Goal: Information Seeking & Learning: Learn about a topic

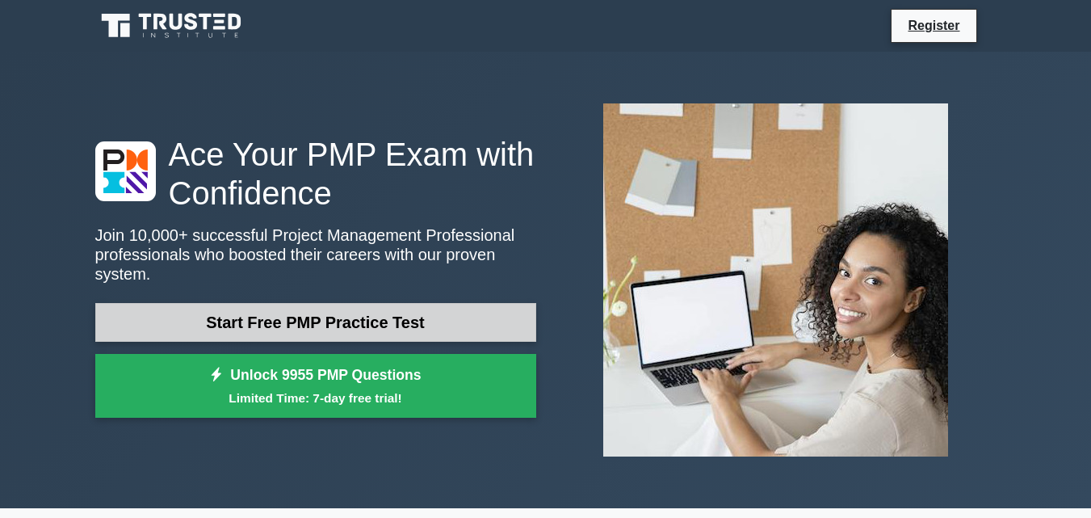
click at [303, 311] on link "Start Free PMP Practice Test" at bounding box center [315, 322] width 441 height 39
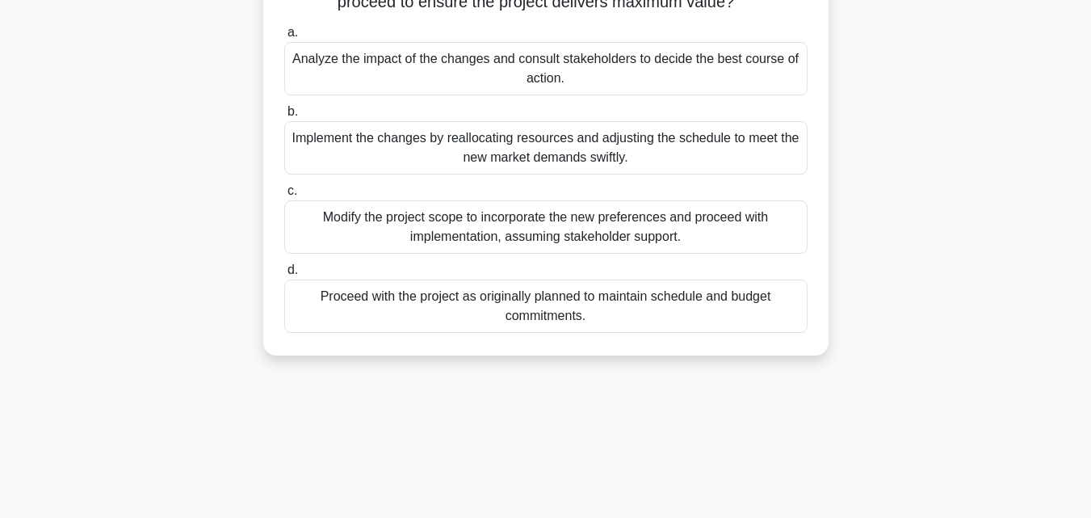
scroll to position [323, 0]
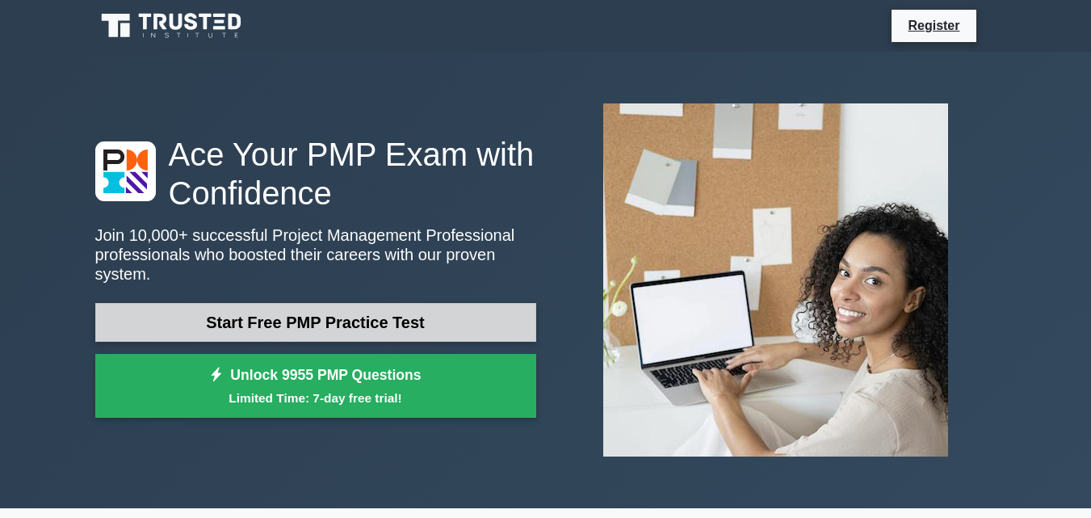
click at [287, 307] on link "Start Free PMP Practice Test" at bounding box center [315, 322] width 441 height 39
